Goal: Task Accomplishment & Management: Manage account settings

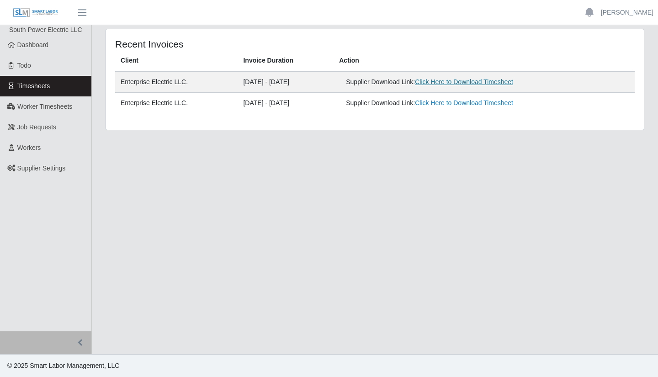
click at [469, 82] on link "Click Here to Download Timesheet" at bounding box center [464, 81] width 98 height 7
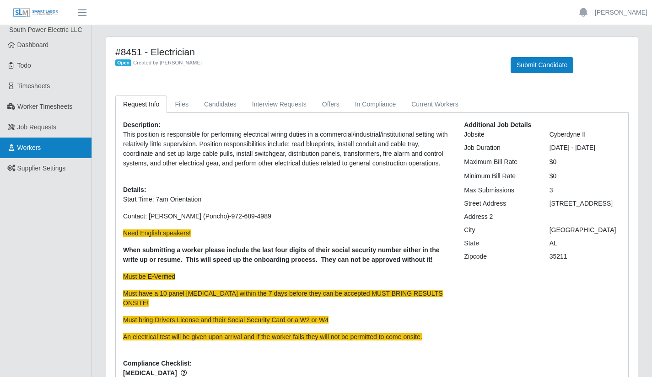
click at [51, 144] on link "Workers" at bounding box center [45, 148] width 91 height 21
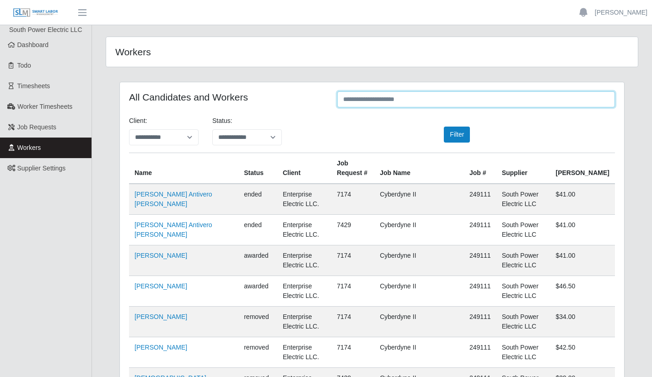
click at [388, 100] on input "text" at bounding box center [476, 99] width 278 height 16
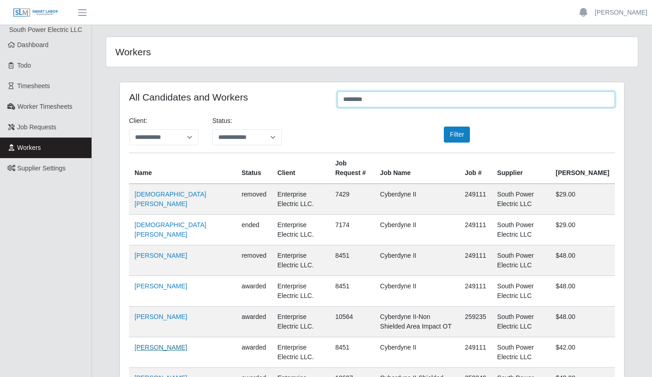
type input "********"
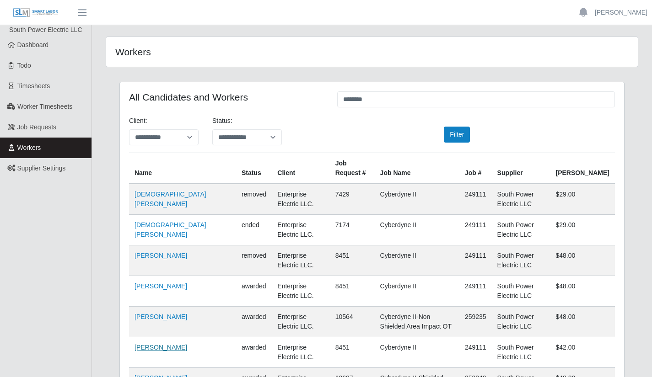
click at [150, 350] on link "Tomas Zaldivar Velazquez" at bounding box center [160, 347] width 53 height 7
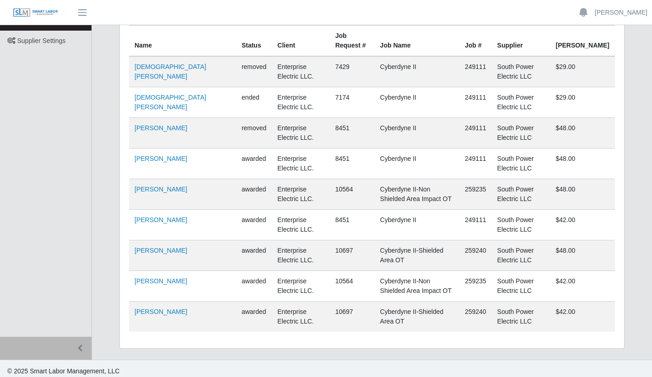
scroll to position [133, 0]
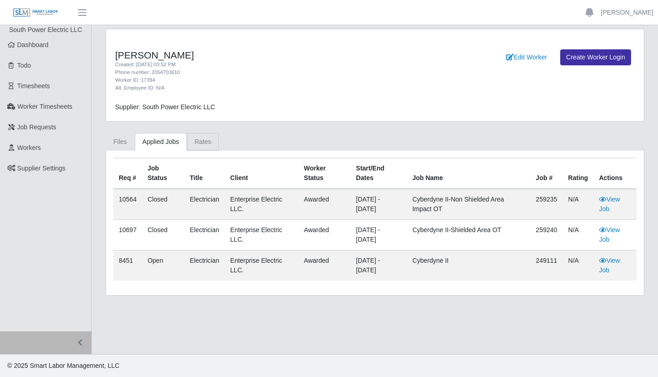
click at [194, 143] on link "Rates" at bounding box center [203, 142] width 32 height 18
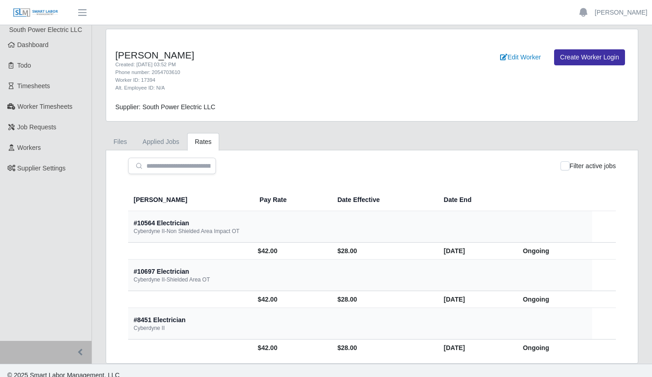
scroll to position [10, 0]
